Goal: Communication & Community: Share content

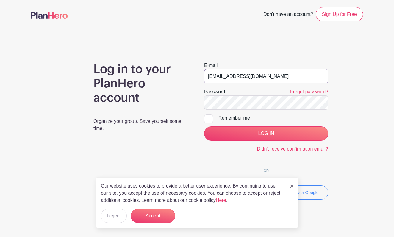
type input "[EMAIL_ADDRESS][DOMAIN_NAME]"
click at [117, 215] on button "Reject" at bounding box center [114, 216] width 26 height 14
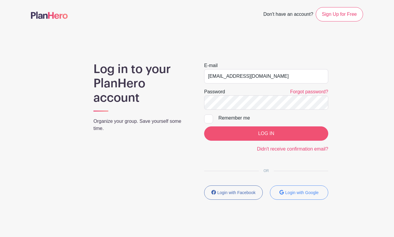
click at [240, 132] on input "LOG IN" at bounding box center [266, 133] width 124 height 14
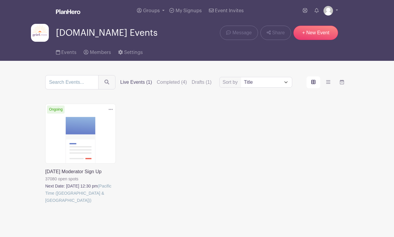
click at [45, 204] on link at bounding box center [45, 204] width 0 height 0
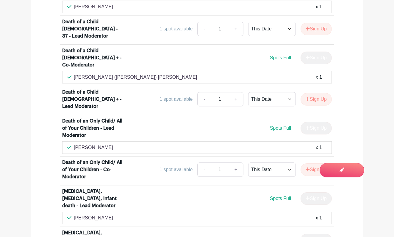
scroll to position [690, 0]
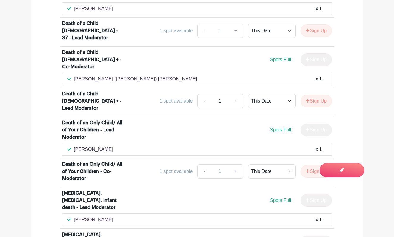
drag, startPoint x: 111, startPoint y: 93, endPoint x: 74, endPoint y: 95, distance: 36.7
click at [74, 146] on div "[PERSON_NAME] x 1" at bounding box center [197, 149] width 260 height 7
copy p "[PERSON_NAME]"
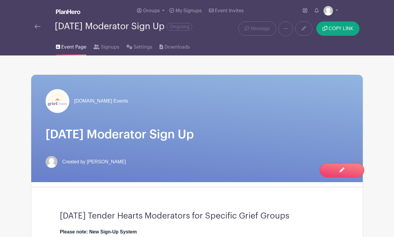
scroll to position [0, 0]
click at [266, 29] on span "Message" at bounding box center [260, 28] width 19 height 7
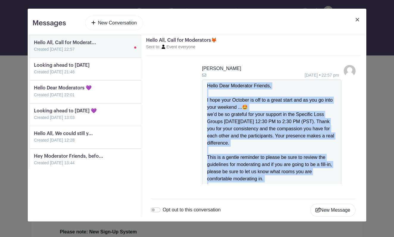
drag, startPoint x: 225, startPoint y: 170, endPoint x: 206, endPoint y: 87, distance: 84.9
click at [206, 87] on div "Hello Dear Moderator Friends, I hope your October is off to a great start and a…" at bounding box center [271, 150] width 139 height 141
copy div "Hello Dear Moderator Friends, I hope your October is off to a great start and a…"
click at [170, 83] on li "[PERSON_NAME] [DATE] 22:57 pm Hello Dear Moderator Friends, I hope your October…" at bounding box center [253, 143] width 205 height 156
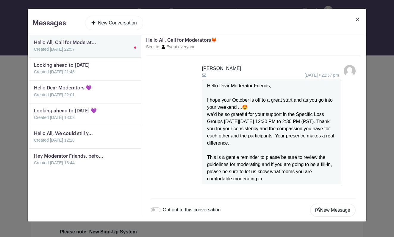
click at [124, 25] on link "New Conversation" at bounding box center [114, 23] width 58 height 14
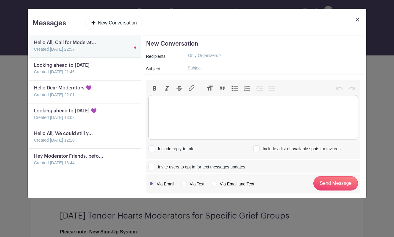
click at [206, 107] on trix-editor at bounding box center [254, 117] width 210 height 45
paste trix-editor "<div>Hello Dear Moderator Friends,<br><br>I hope your October is off to a great…"
type trix-editor "<div>Hello Dear Moderator Friends,<br><br>I hope your October is off to a great…"
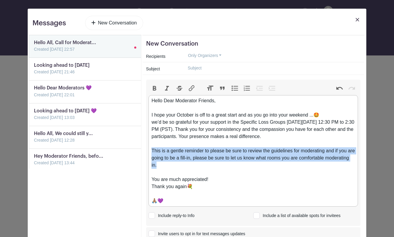
drag, startPoint x: 183, startPoint y: 164, endPoint x: 152, endPoint y: 150, distance: 34.0
click at [152, 150] on div "Hello Dear Moderator Friends, I hope your October is off to a great start and a…" at bounding box center [253, 150] width 203 height 107
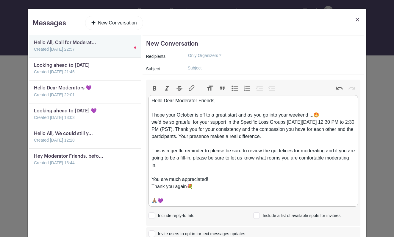
click at [156, 86] on button "Bold" at bounding box center [155, 88] width 13 height 8
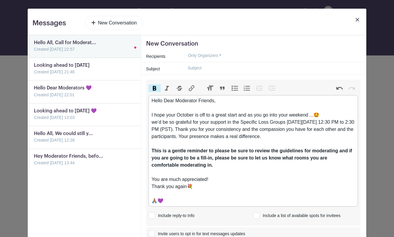
click at [246, 177] on div "Hello Dear Moderator Friends, I hope your October is off to a great start and a…" at bounding box center [253, 150] width 203 height 107
click at [212, 67] on input "text" at bounding box center [272, 67] width 178 height 9
click at [183, 67] on input "Moderators" at bounding box center [272, 67] width 178 height 9
click at [197, 69] on input "Hello [DATE] Moderators" at bounding box center [272, 67] width 178 height 9
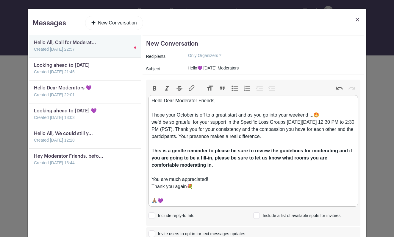
click at [251, 70] on input "Hello💜 [DATE] Moderators" at bounding box center [272, 67] width 178 height 9
type input "Hello💜 [DATE] Moderators needed🙏🏽"
drag, startPoint x: 162, startPoint y: 101, endPoint x: 148, endPoint y: 102, distance: 13.7
click at [149, 102] on trix-editor "Hello Dear Moderator Friends, I hope your October is off to a great start and a…" at bounding box center [254, 151] width 210 height 112
drag, startPoint x: 239, startPoint y: 101, endPoint x: 253, endPoint y: 100, distance: 13.8
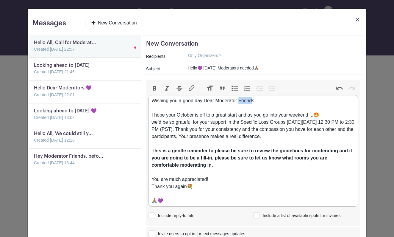
click at [253, 100] on div "Wishing you a good day Dear Moderator Friends, I hope your October is off to a …" at bounding box center [253, 150] width 203 height 107
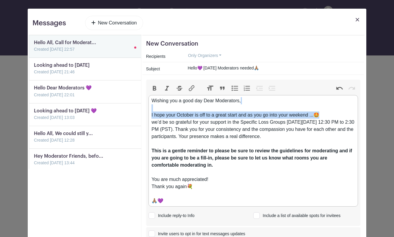
drag, startPoint x: 325, startPoint y: 115, endPoint x: 152, endPoint y: 111, distance: 172.8
click at [152, 111] on div "Wishing you a good day Dear Moderators, I hope your October is off to a great s…" at bounding box center [253, 150] width 203 height 107
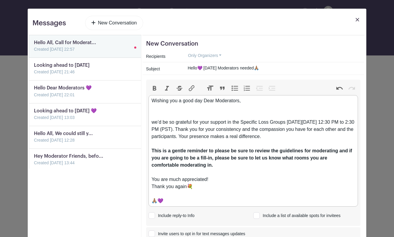
click at [163, 122] on div "Wishing you a good day Dear Moderators, we’d be so grateful for your support in…" at bounding box center [253, 150] width 203 height 107
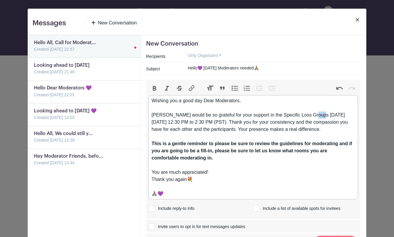
drag, startPoint x: 313, startPoint y: 115, endPoint x: 322, endPoint y: 115, distance: 8.7
click at [322, 115] on div "Wishing you a good day Dear Moderators, [PERSON_NAME] would be so grateful for …" at bounding box center [253, 147] width 203 height 100
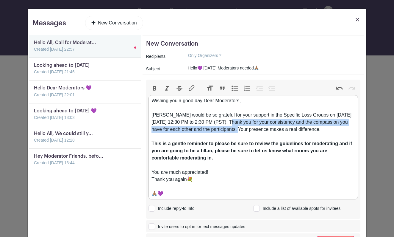
drag, startPoint x: 223, startPoint y: 121, endPoint x: 239, endPoint y: 131, distance: 17.9
click at [239, 131] on div "Wishing you a good day Dear Moderators, [PERSON_NAME] would be so grateful for …" at bounding box center [253, 147] width 203 height 100
copy div "Thank you for your consistency and the compassion you have for each other and t…"
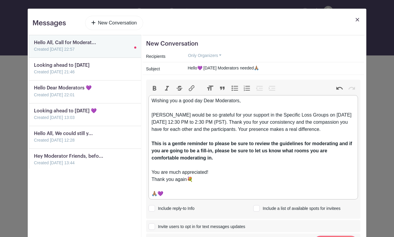
click at [154, 110] on div "Wishing you a good day Dear Moderators, [PERSON_NAME] would be so grateful for …" at bounding box center [253, 147] width 203 height 100
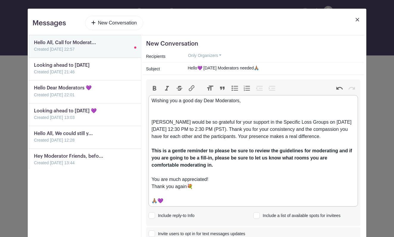
paste trix-editor "Thank you for your consistency and the compassion you have for each other and t…"
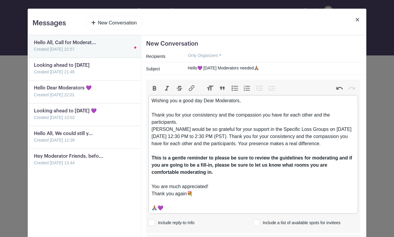
click at [228, 116] on div "Wishing you a good day Dear Moderators, Thank you for your consistency and the …" at bounding box center [253, 154] width 203 height 114
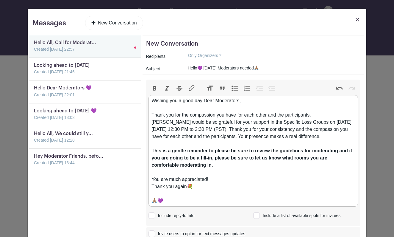
click at [217, 115] on div "Wishing you a good day Dear Moderators, Thank you for the compassion you have f…" at bounding box center [253, 150] width 203 height 107
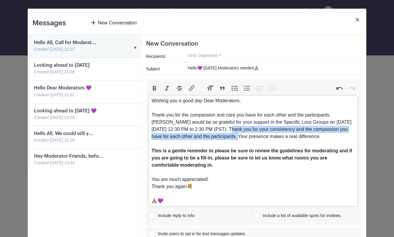
drag, startPoint x: 223, startPoint y: 129, endPoint x: 238, endPoint y: 138, distance: 17.2
click at [238, 138] on div "Wishing you a good day Dear Moderators, Thank you for the compassion and care y…" at bounding box center [253, 150] width 203 height 107
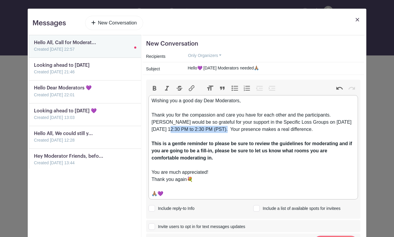
drag, startPoint x: 164, startPoint y: 130, endPoint x: 220, endPoint y: 131, distance: 56.9
click at [220, 131] on div "Wishing you a good day Dear Moderators, Thank you for the compassion and care y…" at bounding box center [253, 147] width 203 height 100
click at [157, 88] on button "Bold" at bounding box center [155, 88] width 13 height 8
click at [327, 132] on div "Wishing you a good day Dear Moderators, Thank you for the compassion and care y…" at bounding box center [253, 147] width 203 height 100
click at [245, 101] on div "Wishing you a good day Dear Moderators, Thank you for the compassion and care y…" at bounding box center [253, 147] width 203 height 100
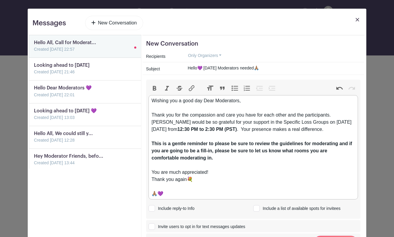
click at [240, 102] on div "Wishing you a good day Dear Moderators, Thank you for the compassion and care y…" at bounding box center [253, 147] width 203 height 100
click at [159, 174] on div "Wishing you a good day Dear Moderators💐, Thank you for the compassion and care …" at bounding box center [253, 147] width 203 height 100
click at [181, 174] on div "Wishing you a good day Dear Moderators💐, Thank you for the compassion and care …" at bounding box center [253, 147] width 203 height 100
drag, startPoint x: 193, startPoint y: 179, endPoint x: 145, endPoint y: 173, distance: 48.3
click at [145, 173] on div "New Conversation Recipients Only Organizers Only Organizers Only Invitees Only …" at bounding box center [254, 143] width 222 height 217
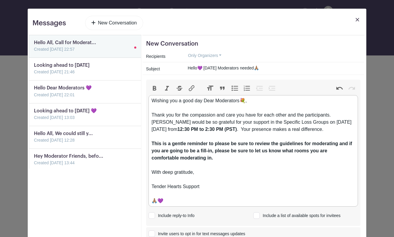
click at [219, 52] on button "Only Organizers" at bounding box center [205, 55] width 44 height 9
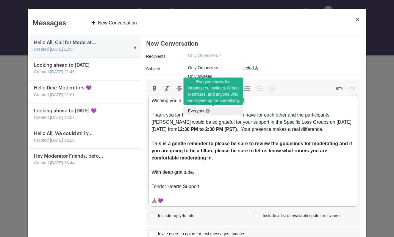
click at [207, 111] on icon at bounding box center [208, 111] width 4 height 4
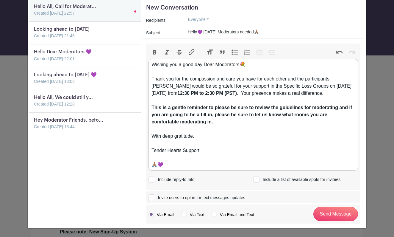
scroll to position [36, 0]
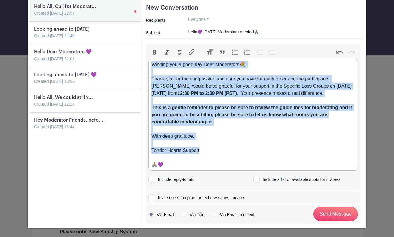
drag, startPoint x: 202, startPoint y: 153, endPoint x: 145, endPoint y: 64, distance: 105.0
click at [145, 64] on div "New Conversation Recipients Everyone Only Organizers Only Invitees Only Group M…" at bounding box center [254, 111] width 222 height 224
copy div "Wishing you a good day Dear Moderators💐, Thank you for the compassion and care …"
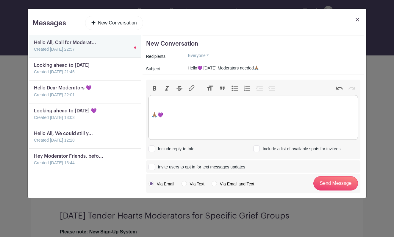
paste trix-editor "<div>Dear Moderators,</div><div><br></div><div>Thank you for your continued com…"
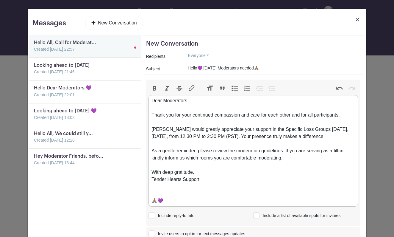
click at [316, 117] on div "Thank you for your continued compassion and care for each other and for all par…" at bounding box center [253, 114] width 203 height 7
click at [349, 116] on div "Thank you for your continued compassion and care for each other and for all the…" at bounding box center [253, 114] width 203 height 7
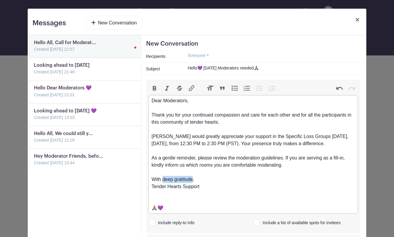
drag, startPoint x: 193, startPoint y: 180, endPoint x: 164, endPoint y: 181, distance: 29.2
click at [164, 181] on div "With deep gratitude," at bounding box center [253, 179] width 203 height 7
click at [226, 122] on div "Thank you for your continued compassion and care for each other and for all the…" at bounding box center [253, 118] width 203 height 14
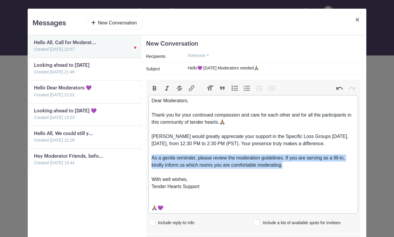
drag, startPoint x: 285, startPoint y: 166, endPoint x: 149, endPoint y: 158, distance: 136.7
click at [149, 158] on trix-editor "Dear Moderators, Thank you for your continued compassion and care for each othe…" at bounding box center [254, 154] width 210 height 119
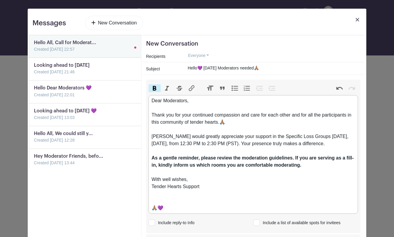
click at [155, 88] on button "Bold" at bounding box center [155, 88] width 13 height 8
drag, startPoint x: 164, startPoint y: 143, endPoint x: 221, endPoint y: 145, distance: 57.2
click at [221, 145] on div "[PERSON_NAME] would greatly appreciate your support in the Specific Loss Groups…" at bounding box center [253, 140] width 203 height 14
click at [163, 144] on div "[PERSON_NAME] would greatly appreciate your support in the Specific Loss Groups…" at bounding box center [253, 140] width 203 height 14
drag, startPoint x: 163, startPoint y: 144, endPoint x: 220, endPoint y: 145, distance: 57.2
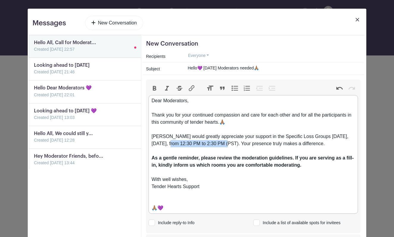
click at [220, 145] on div "[PERSON_NAME] would greatly appreciate your support in the Specific Loss Groups…" at bounding box center [253, 140] width 203 height 14
click at [152, 86] on button "Bold" at bounding box center [155, 88] width 13 height 8
click at [311, 189] on div "Tender Hearts Support" at bounding box center [253, 186] width 203 height 7
type trix-editor "<div>Dear Moderators,</div><div><br></div><div>Thank you for your continued com…"
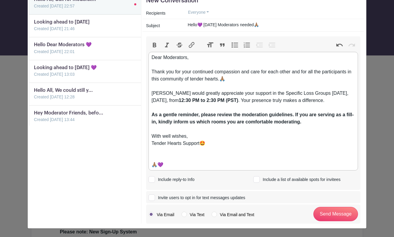
scroll to position [43, 0]
click at [257, 181] on div at bounding box center [257, 179] width 7 height 7
click at [257, 180] on input "Include a list of available spots for invitees" at bounding box center [256, 178] width 4 height 4
checkbox input "true"
click at [338, 214] on input "Send Message" at bounding box center [336, 214] width 45 height 14
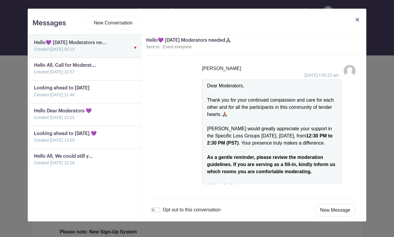
scroll to position [44, 0]
